Goal: Task Accomplishment & Management: Use online tool/utility

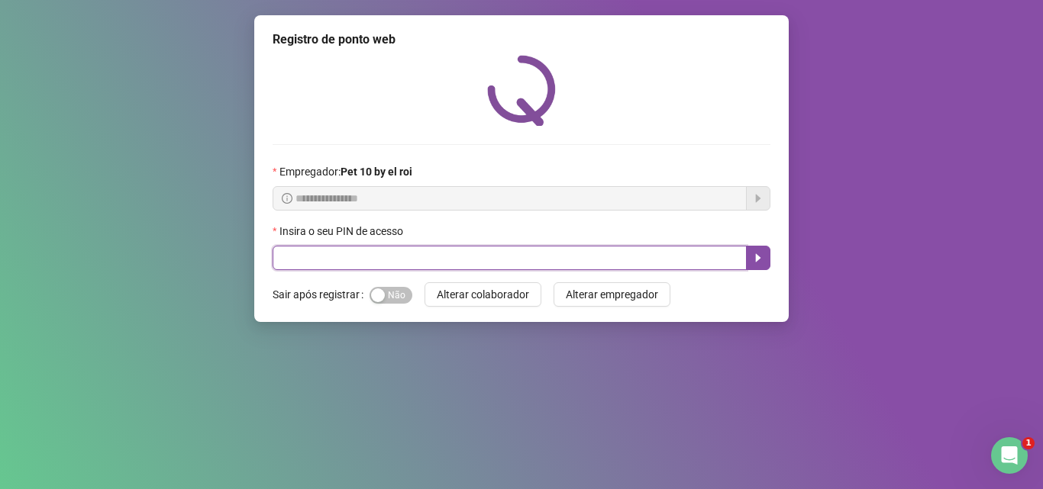
click at [296, 256] on input "text" at bounding box center [509, 258] width 474 height 24
type input "*****"
click at [755, 252] on icon "caret-right" at bounding box center [758, 258] width 12 height 12
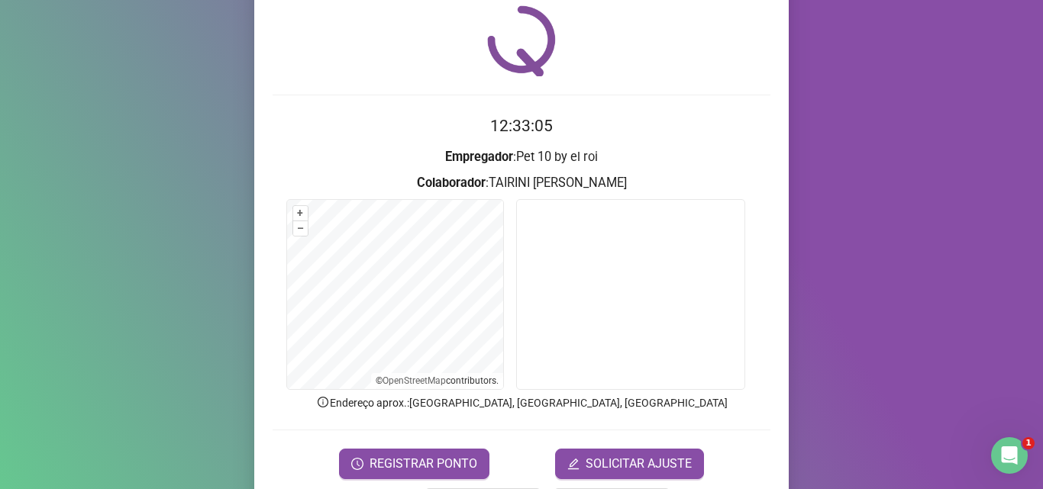
scroll to position [76, 0]
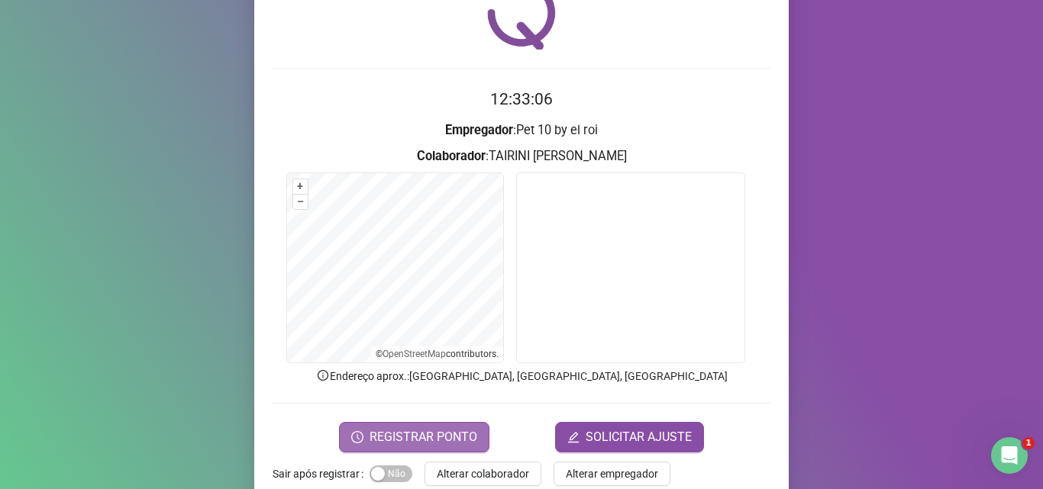
click at [425, 441] on span "REGISTRAR PONTO" at bounding box center [423, 437] width 108 height 18
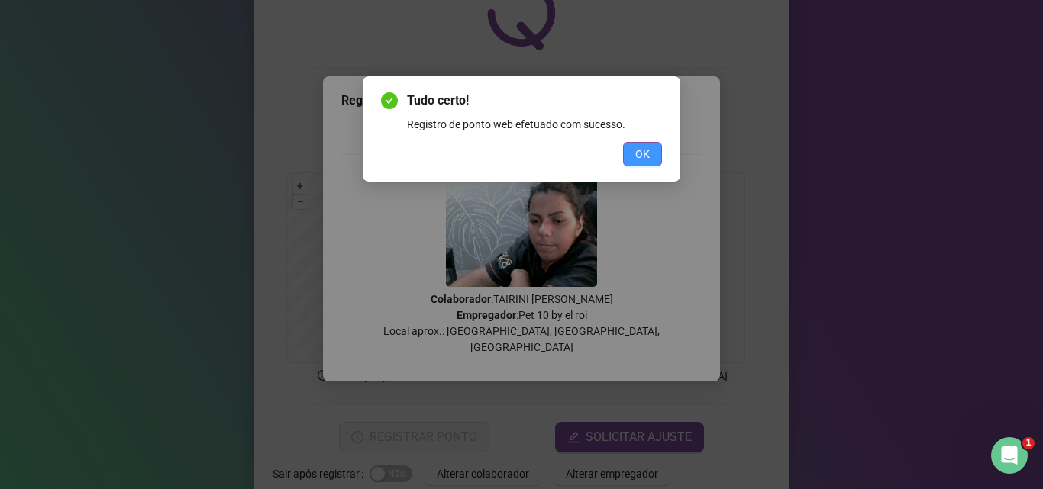
click at [631, 146] on button "OK" at bounding box center [642, 154] width 39 height 24
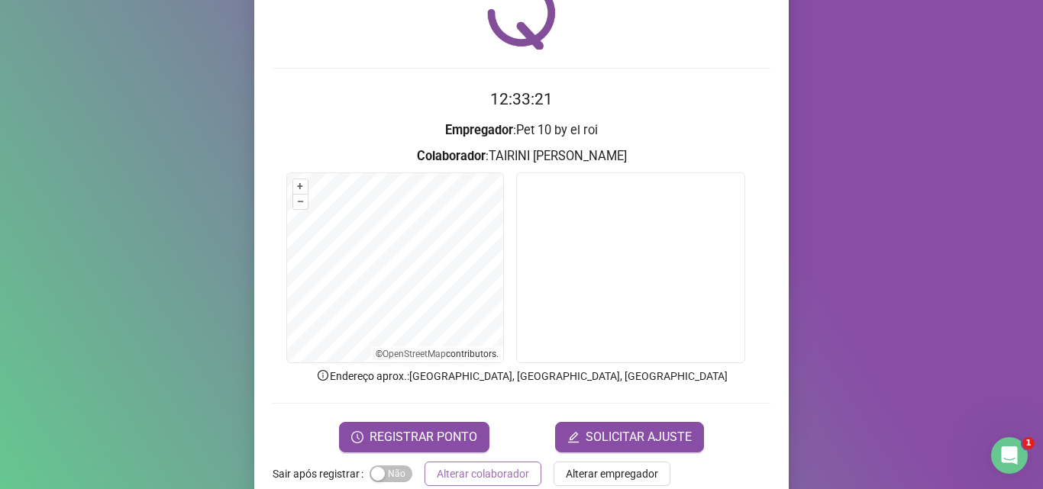
click at [515, 469] on span "Alterar colaborador" at bounding box center [483, 474] width 92 height 17
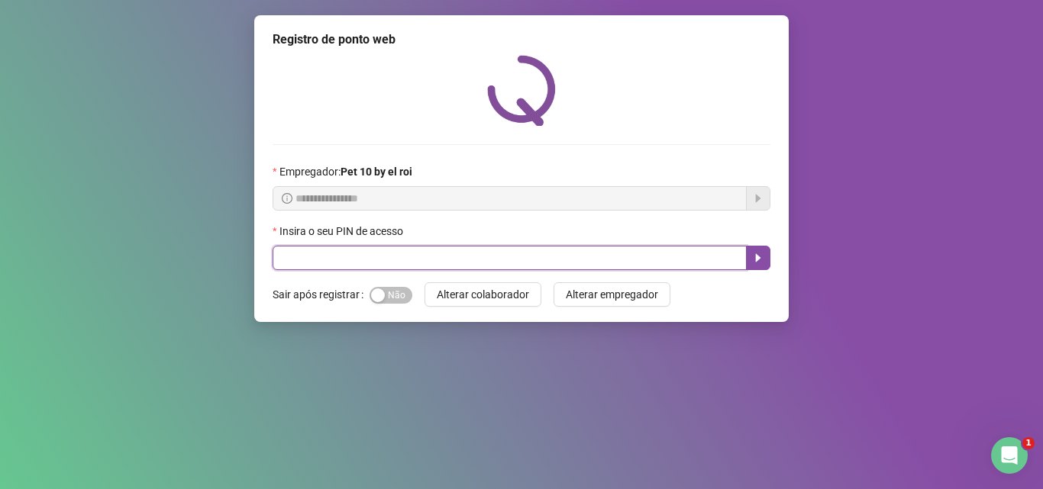
click at [467, 250] on input "text" at bounding box center [509, 258] width 474 height 24
type input "*****"
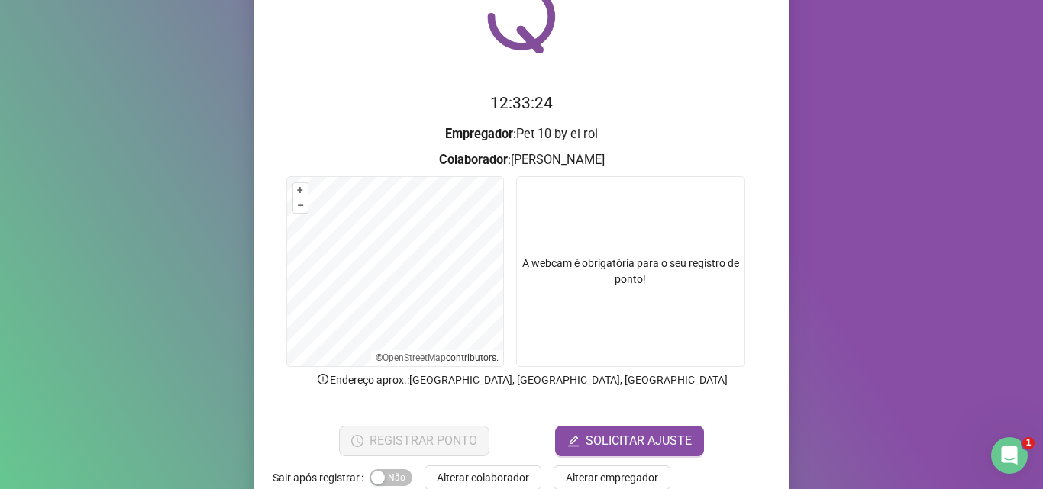
scroll to position [76, 0]
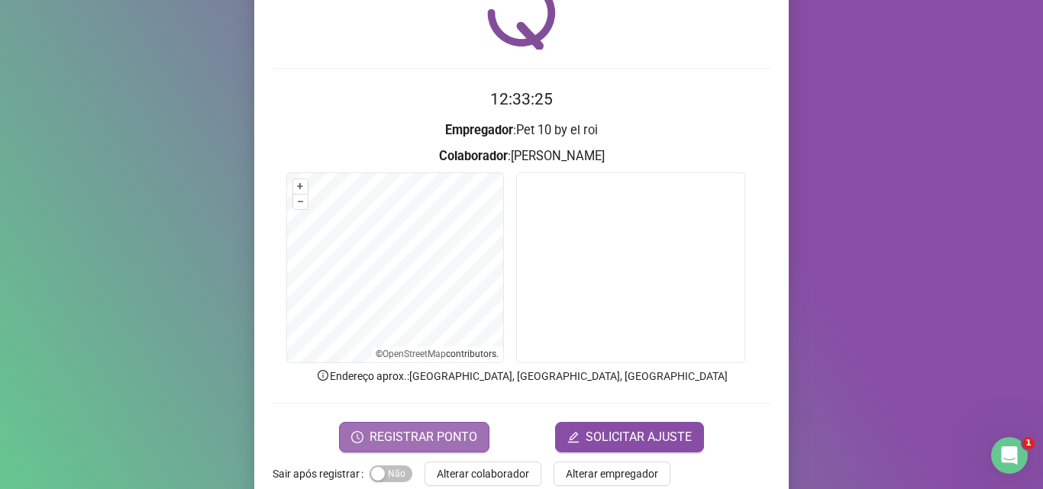
click at [439, 423] on button "REGISTRAR PONTO" at bounding box center [414, 437] width 150 height 31
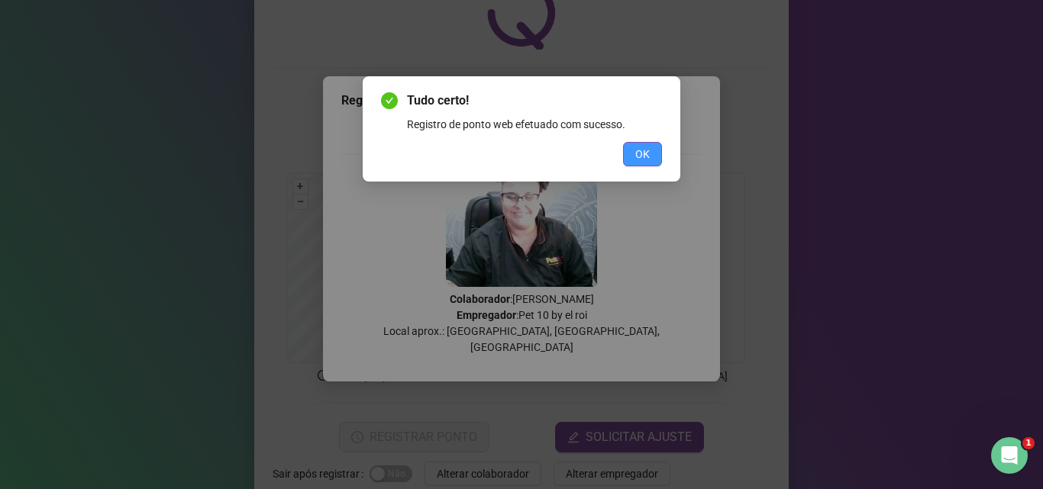
click at [654, 152] on button "OK" at bounding box center [642, 154] width 39 height 24
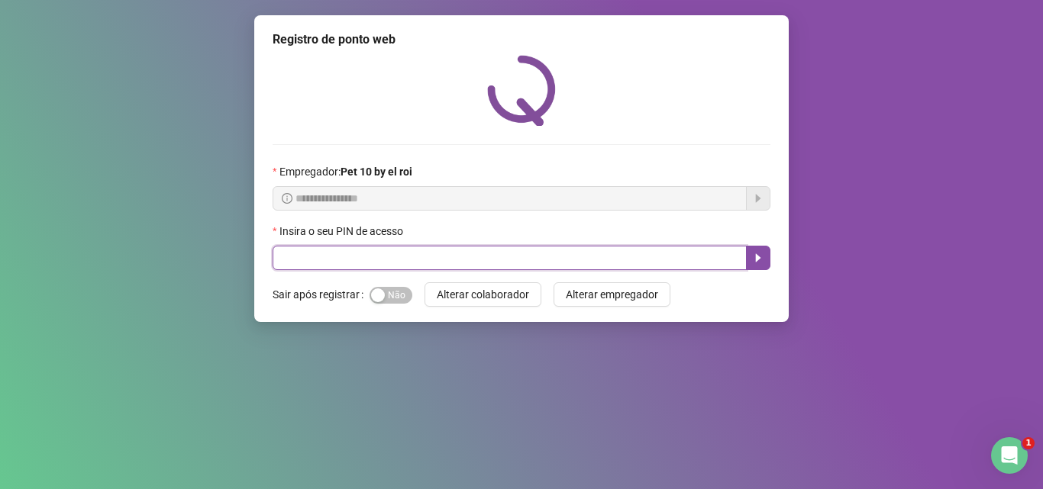
click at [426, 260] on input "text" at bounding box center [509, 258] width 474 height 24
type input "*****"
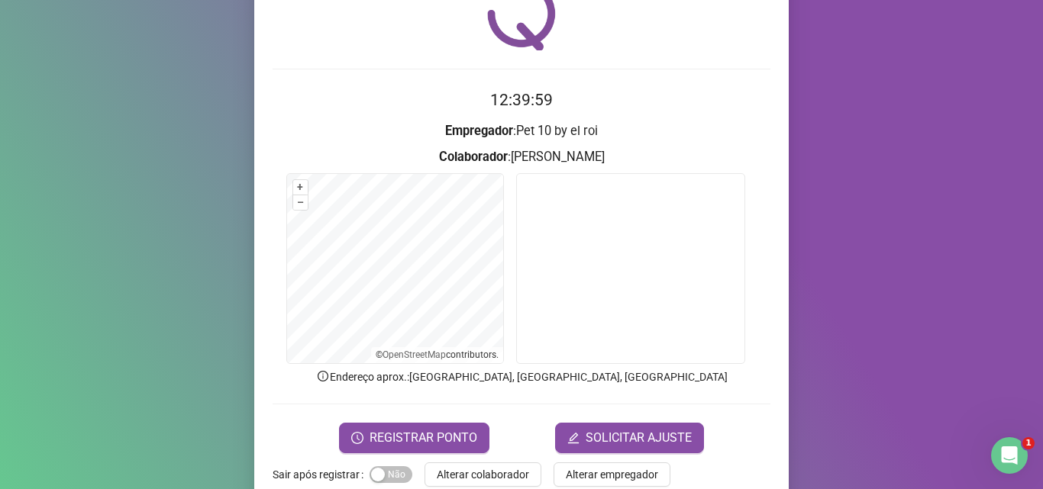
scroll to position [76, 0]
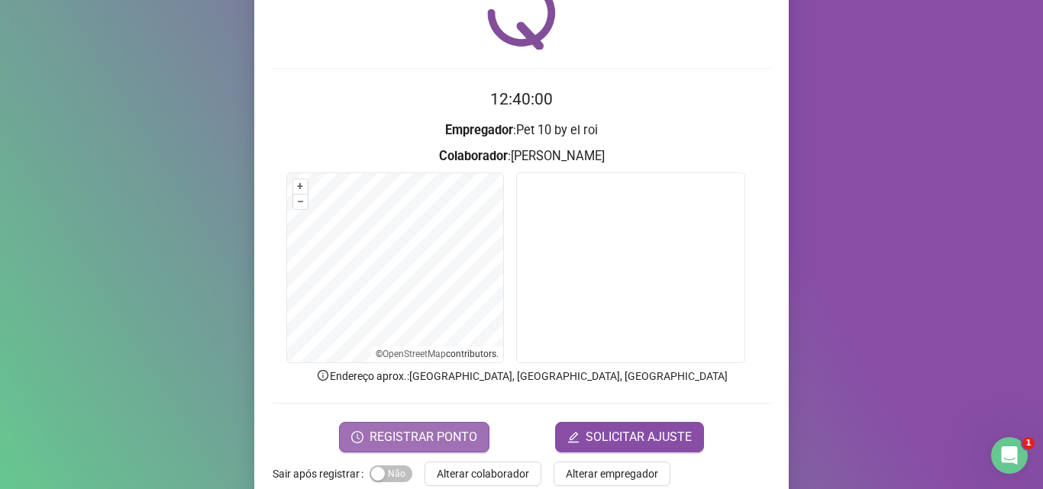
click at [381, 432] on span "REGISTRAR PONTO" at bounding box center [423, 437] width 108 height 18
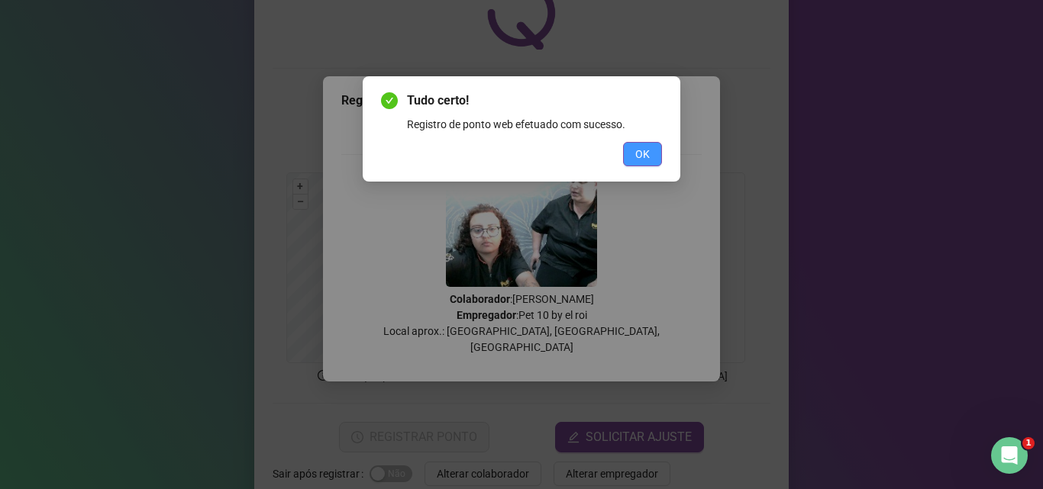
click at [646, 146] on span "OK" at bounding box center [642, 154] width 15 height 17
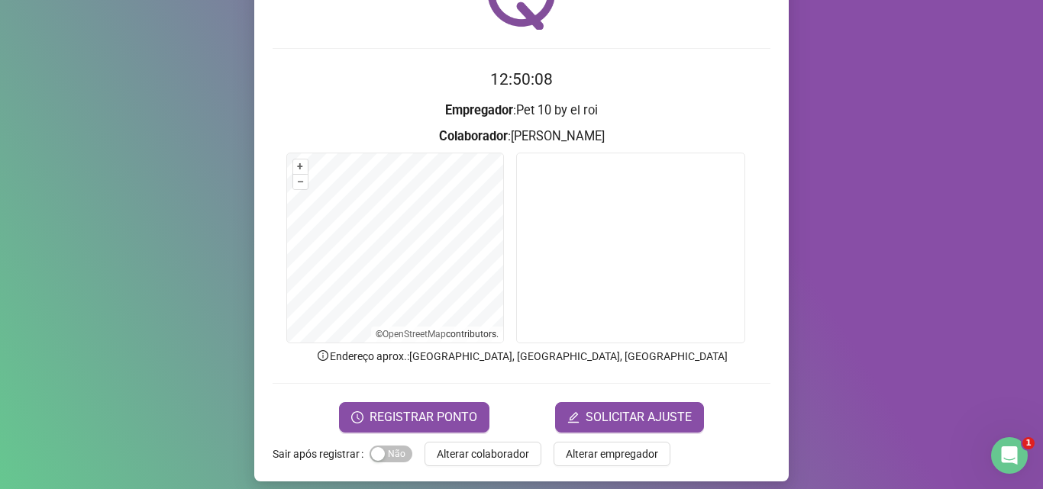
scroll to position [107, 0]
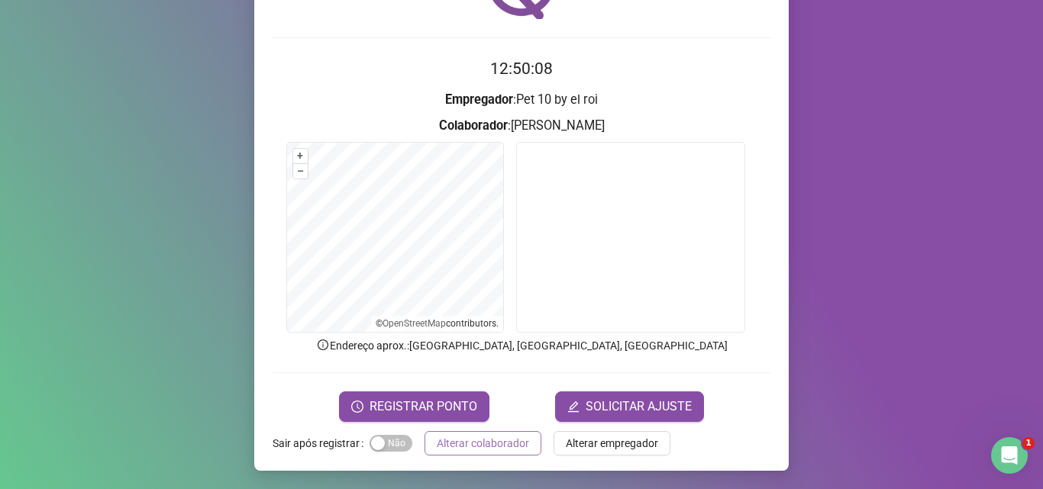
click at [492, 441] on span "Alterar colaborador" at bounding box center [483, 443] width 92 height 17
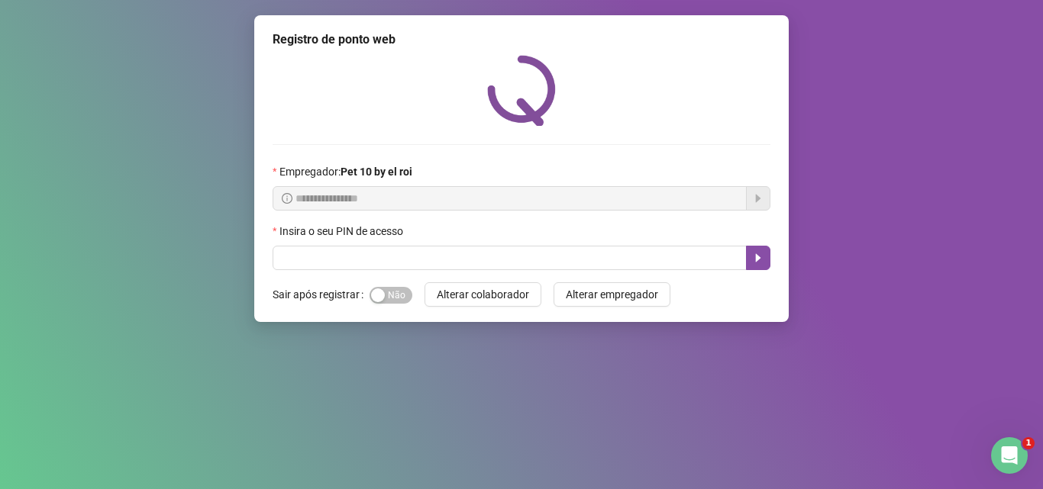
scroll to position [0, 0]
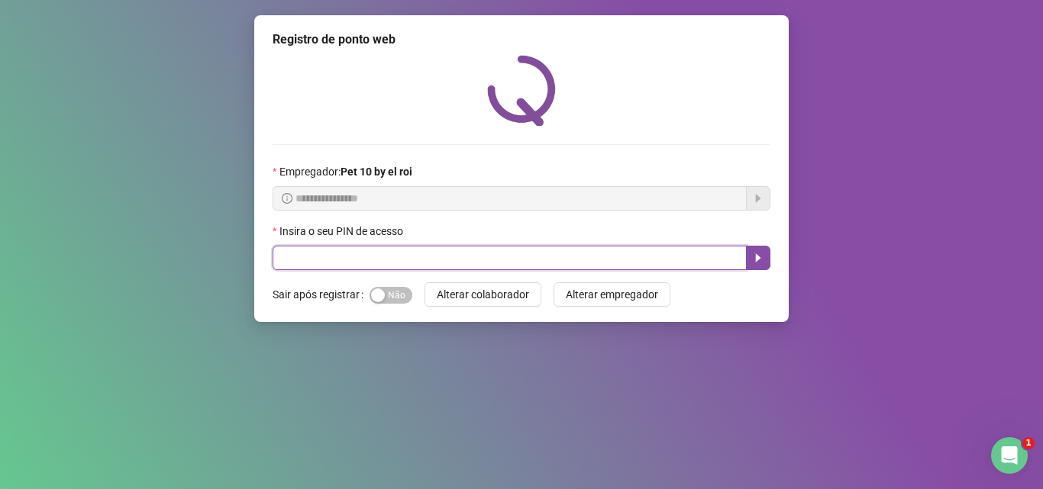
click at [546, 252] on input "text" at bounding box center [509, 258] width 474 height 24
type input "*****"
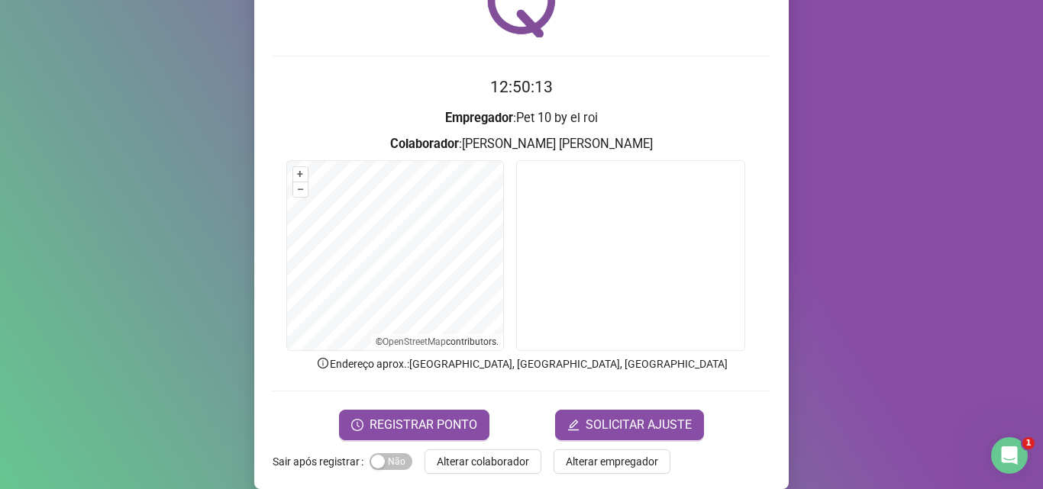
scroll to position [107, 0]
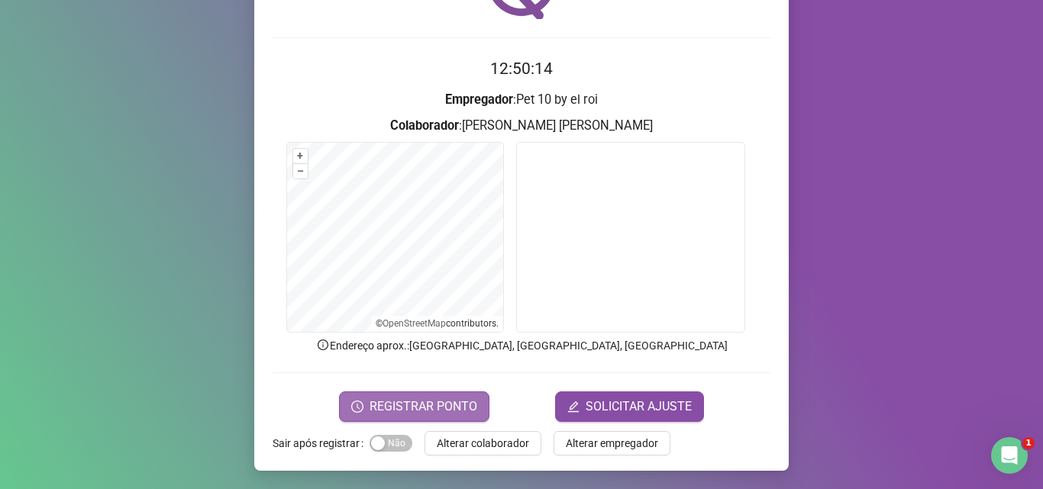
click at [447, 417] on button "REGISTRAR PONTO" at bounding box center [414, 407] width 150 height 31
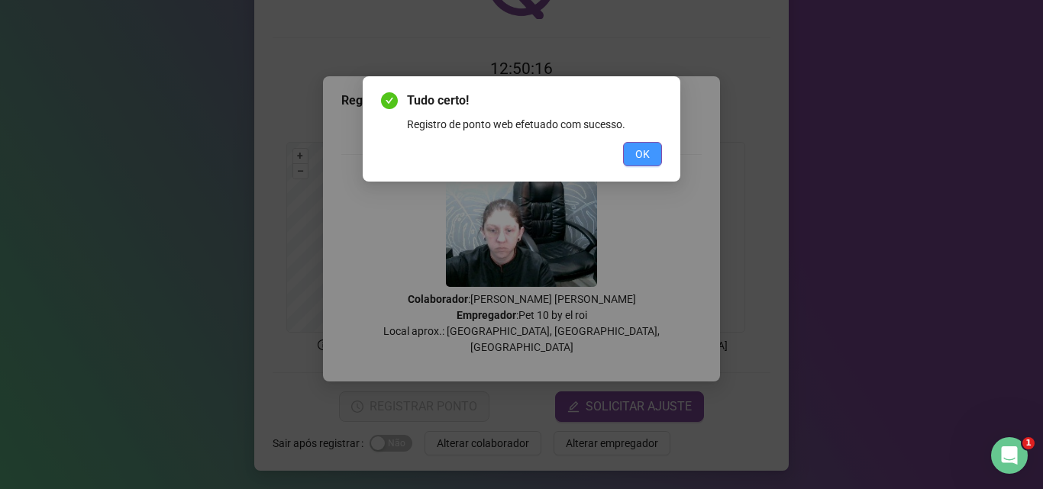
click at [638, 162] on span "OK" at bounding box center [642, 154] width 15 height 17
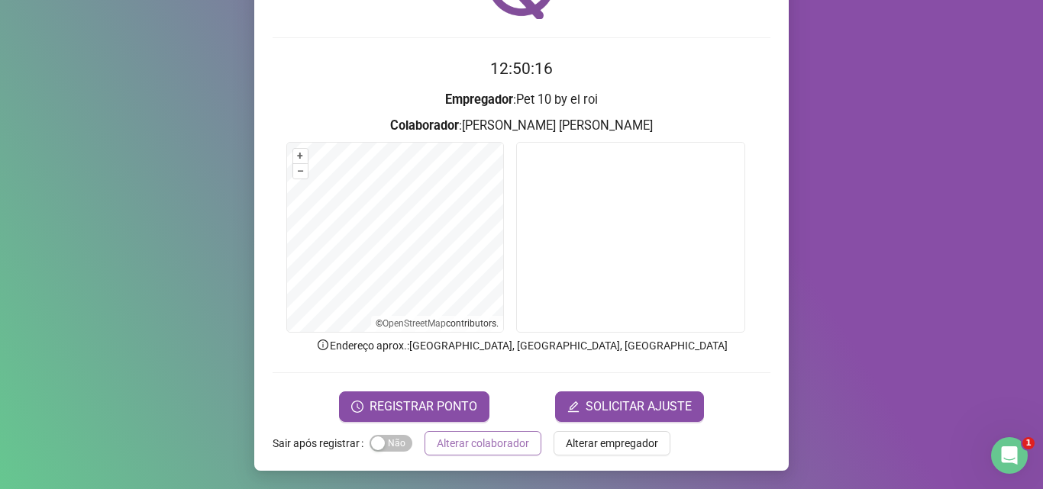
click at [456, 441] on span "Alterar colaborador" at bounding box center [483, 443] width 92 height 17
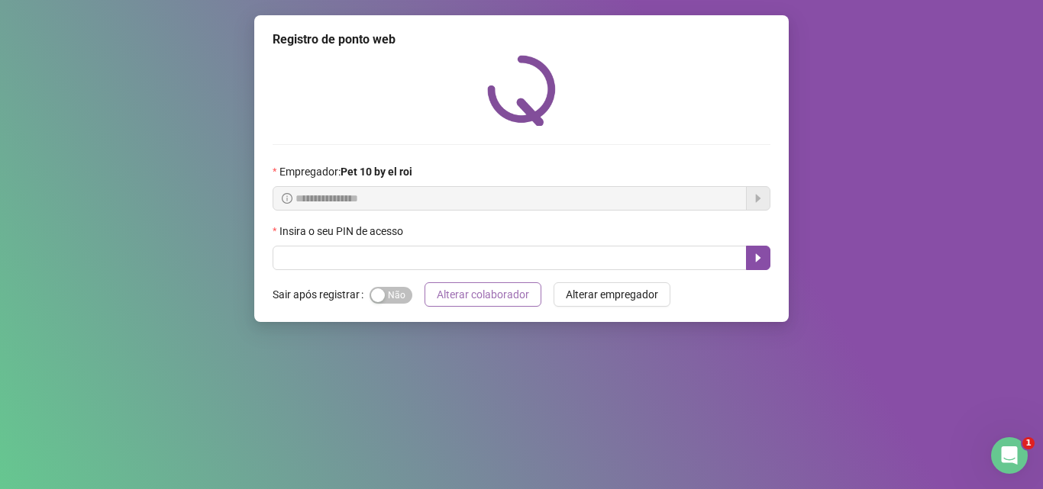
scroll to position [0, 0]
